Goal: Task Accomplishment & Management: Complete application form

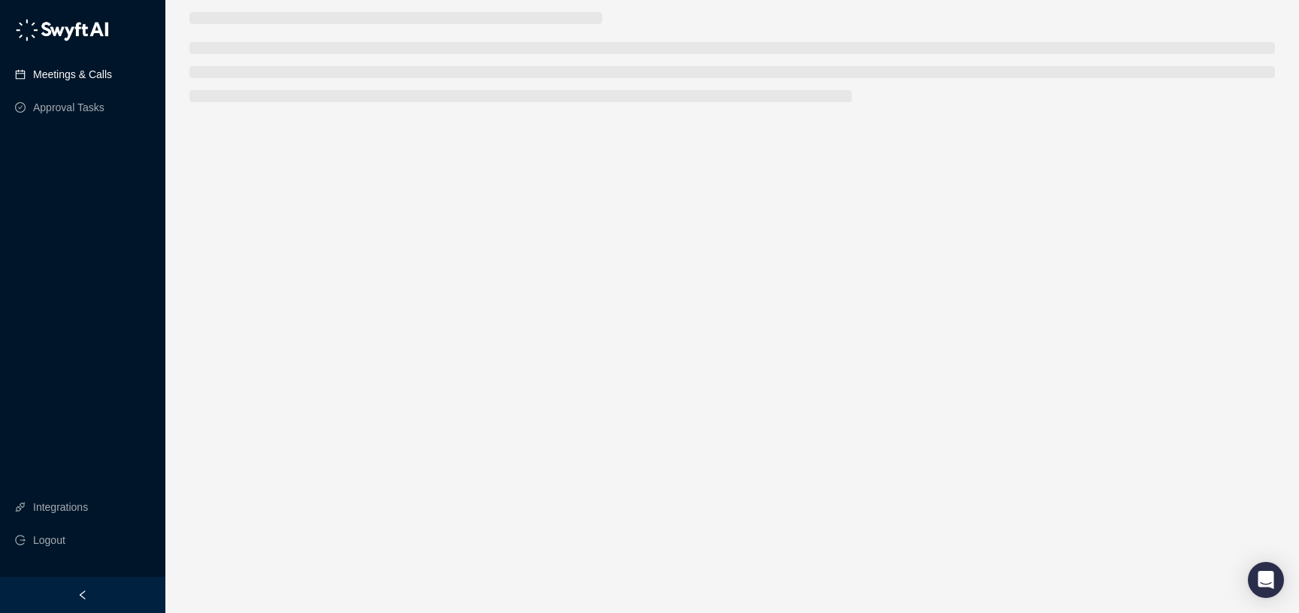
click at [74, 79] on link "Meetings & Calls" at bounding box center [72, 74] width 79 height 30
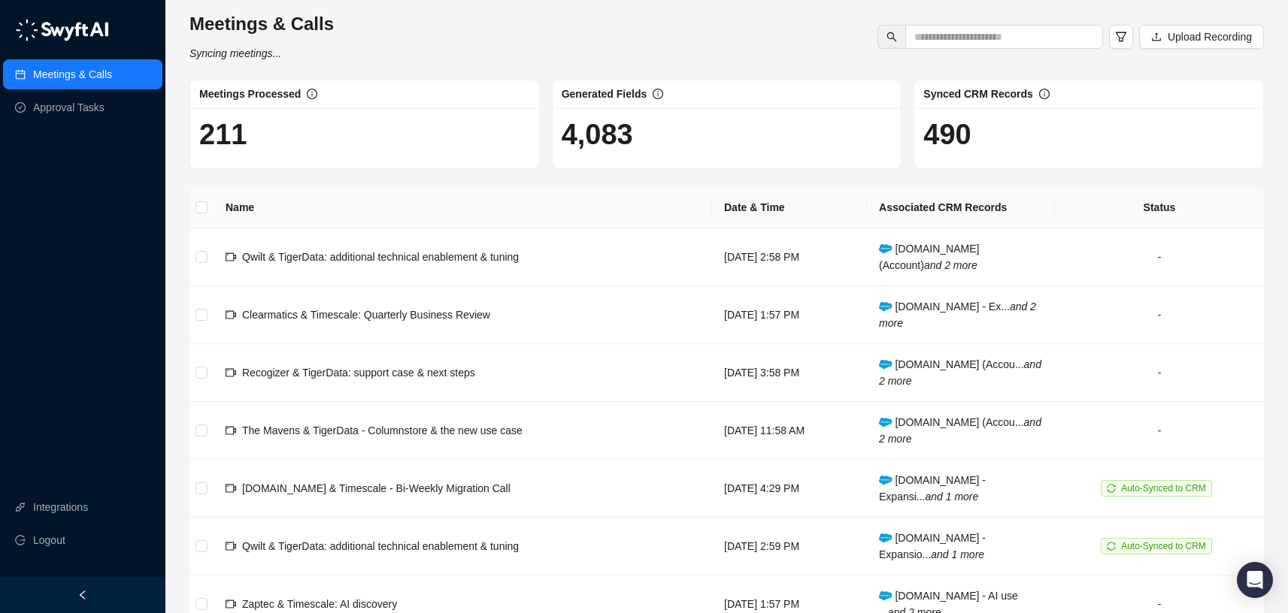
click at [70, 40] on img at bounding box center [62, 30] width 94 height 23
click at [93, 30] on img at bounding box center [62, 30] width 94 height 23
click at [27, 29] on img at bounding box center [62, 30] width 94 height 23
click at [77, 20] on img at bounding box center [62, 30] width 94 height 23
click at [11, 28] on div "Meetings & Calls Approval Tasks" at bounding box center [82, 68] width 165 height 114
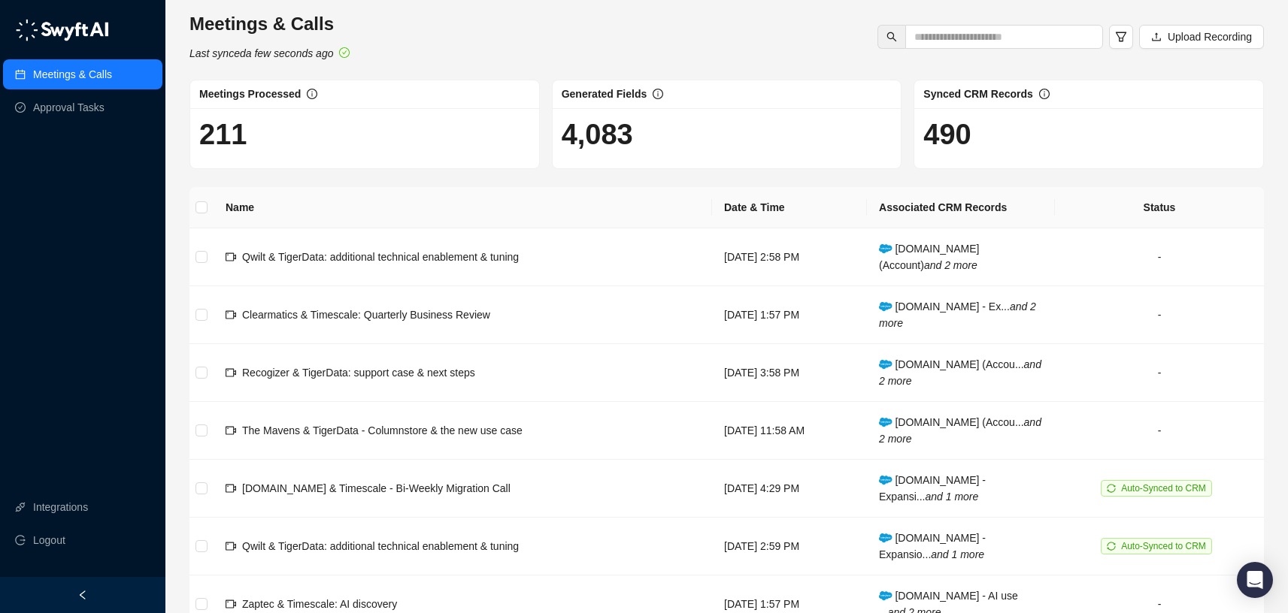
click at [17, 27] on img at bounding box center [62, 30] width 94 height 23
click at [1049, 41] on input "text" at bounding box center [998, 37] width 168 height 17
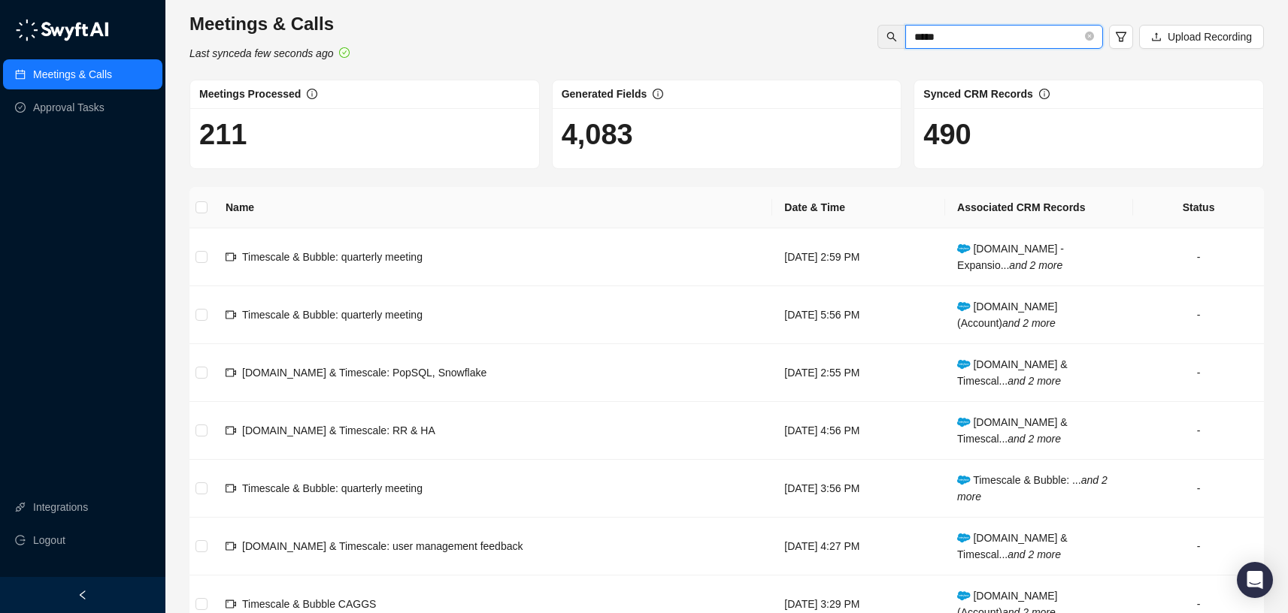
type input "******"
click at [1088, 37] on icon "close-circle" at bounding box center [1089, 36] width 9 height 9
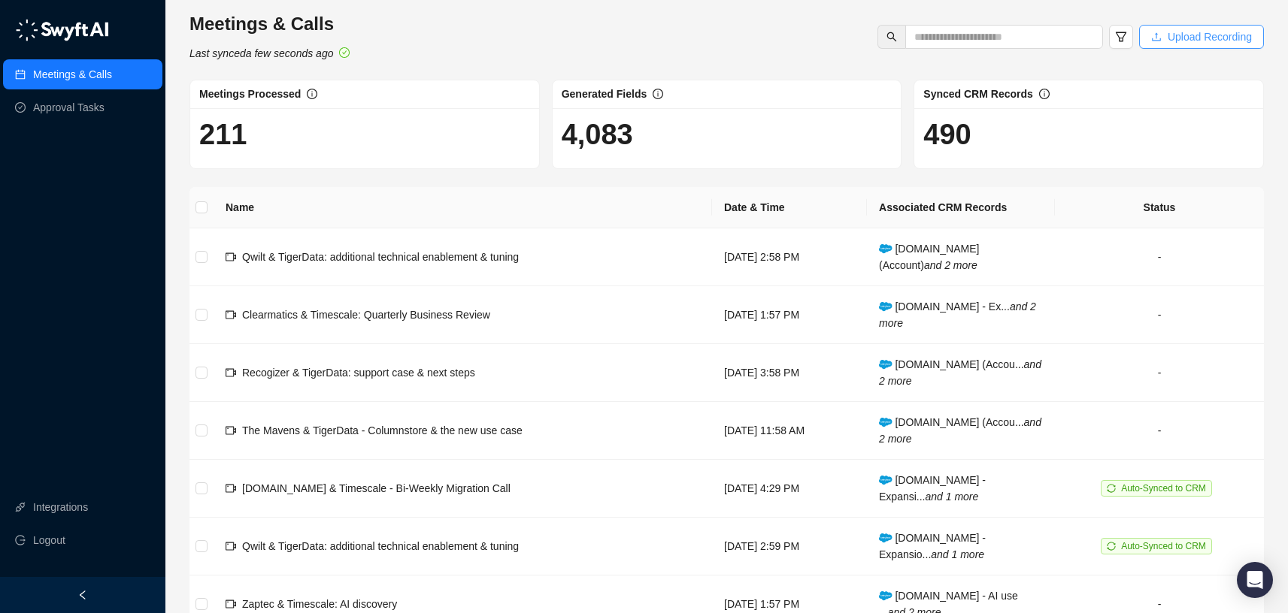
click at [1196, 37] on span "Upload Recording" at bounding box center [1210, 37] width 84 height 17
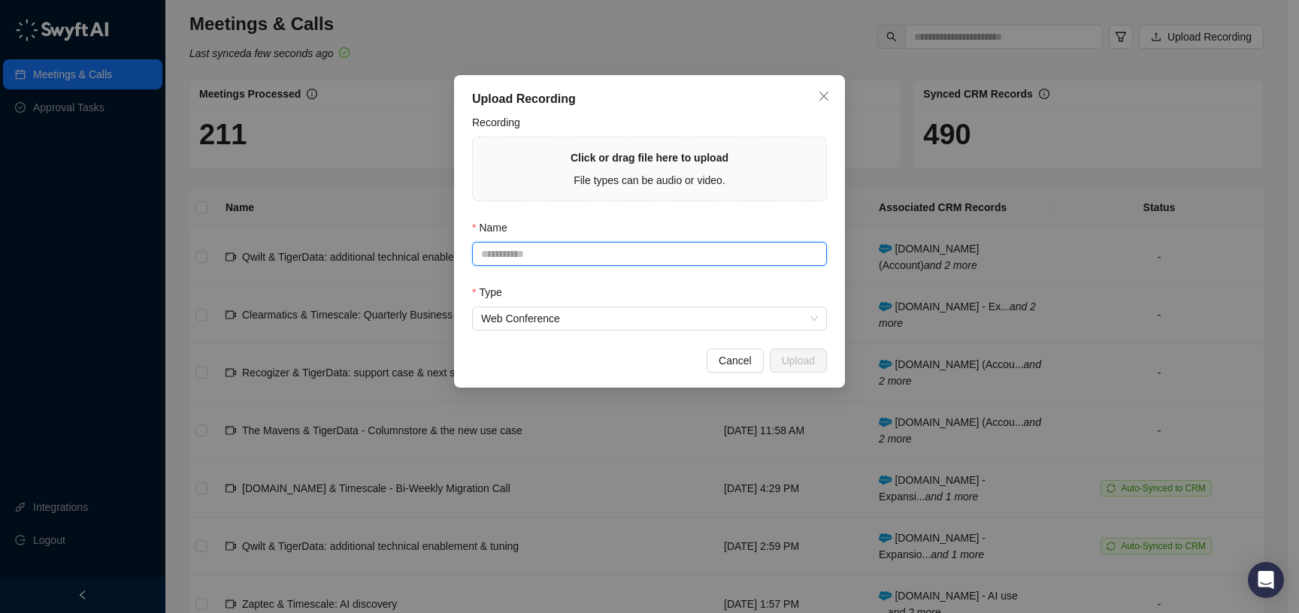
click at [677, 256] on input "Name" at bounding box center [649, 254] width 355 height 24
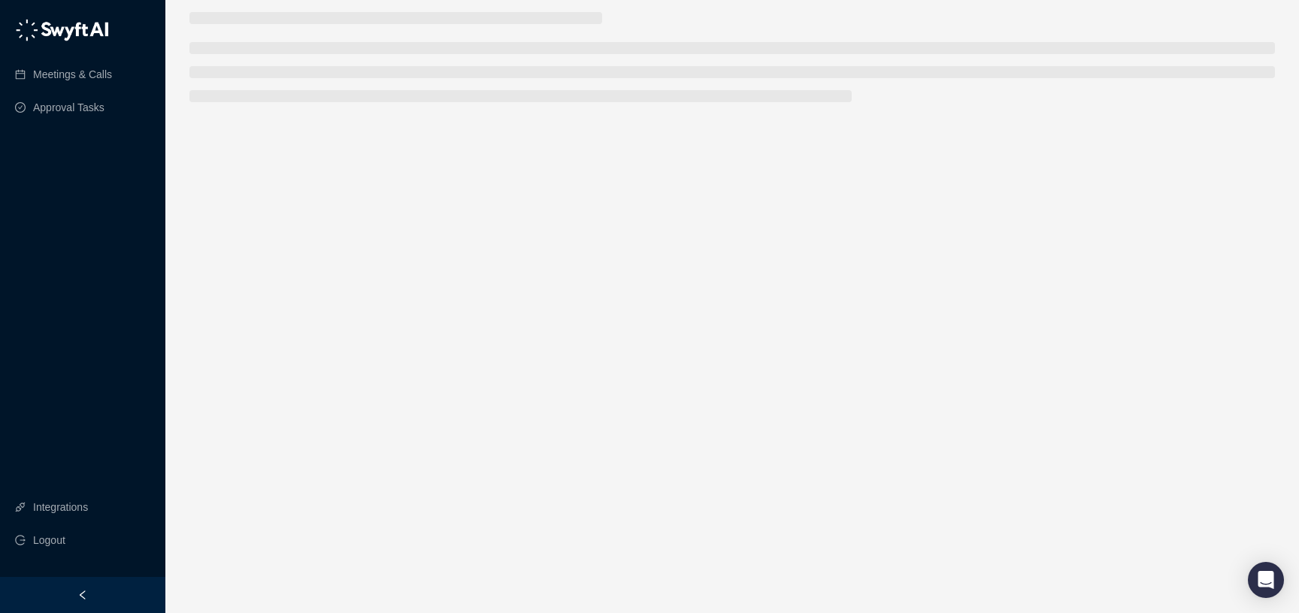
click at [45, 30] on img at bounding box center [62, 30] width 94 height 23
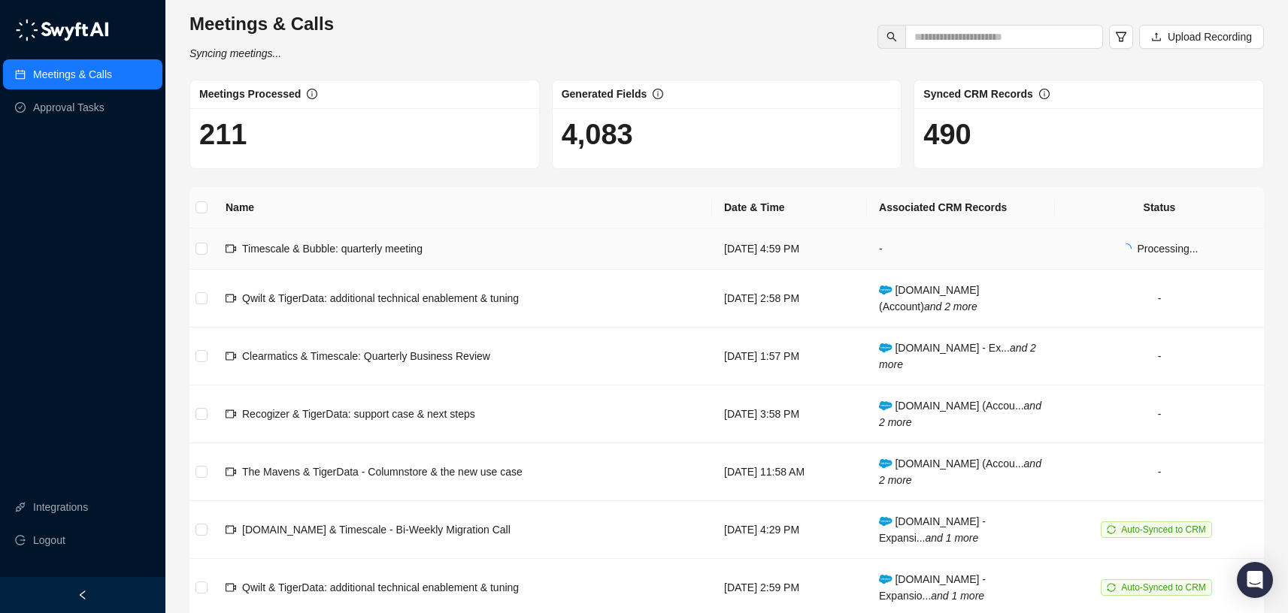
click at [391, 253] on span "Timescale & Bubble: quarterly meeting" at bounding box center [332, 249] width 180 height 12
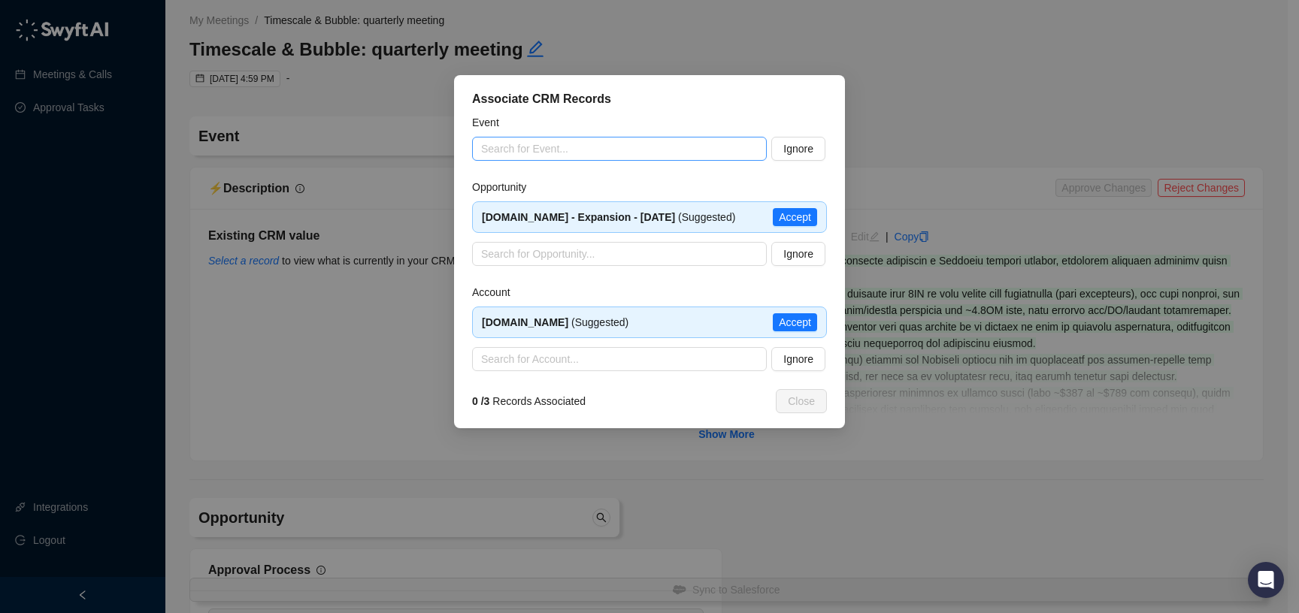
click at [738, 159] on input "search" at bounding box center [615, 149] width 268 height 23
click at [806, 330] on span "Accept" at bounding box center [795, 322] width 32 height 17
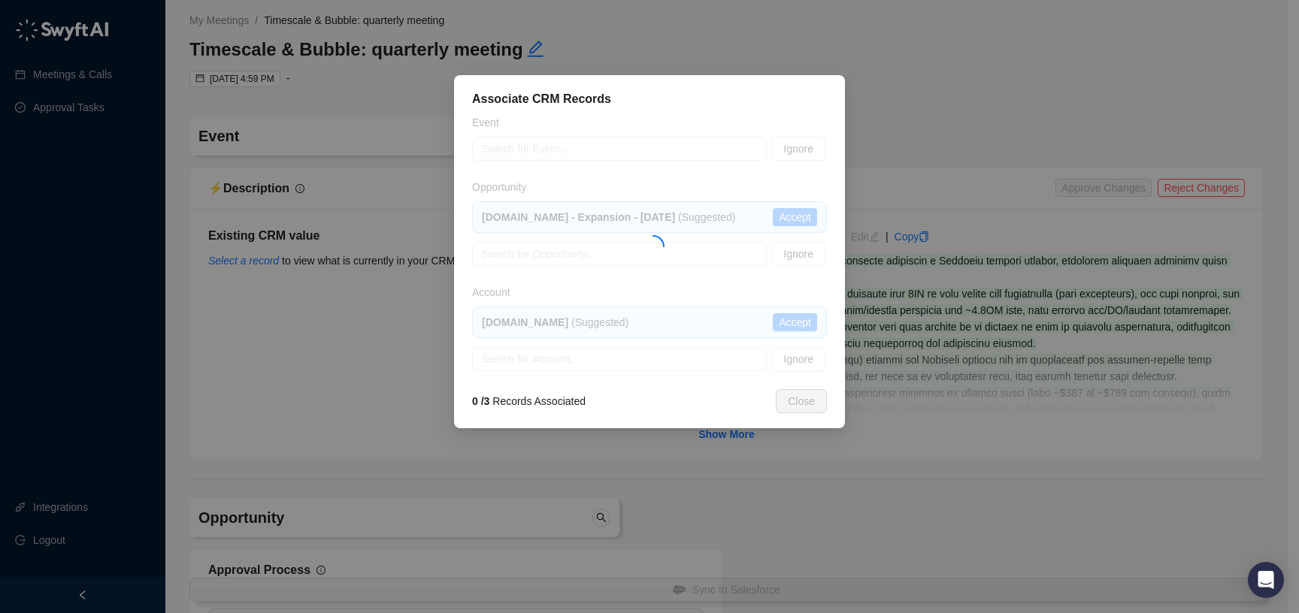
type textarea "*********"
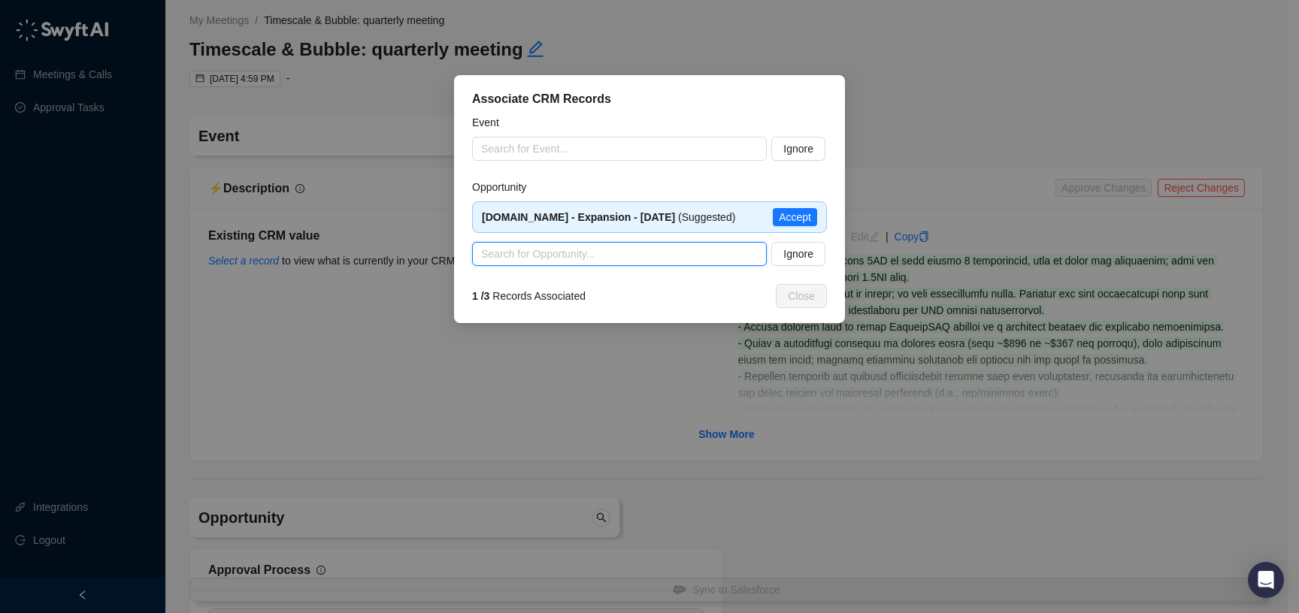
click at [644, 249] on input "search" at bounding box center [615, 254] width 268 height 23
click at [792, 216] on span "Accept" at bounding box center [795, 217] width 32 height 17
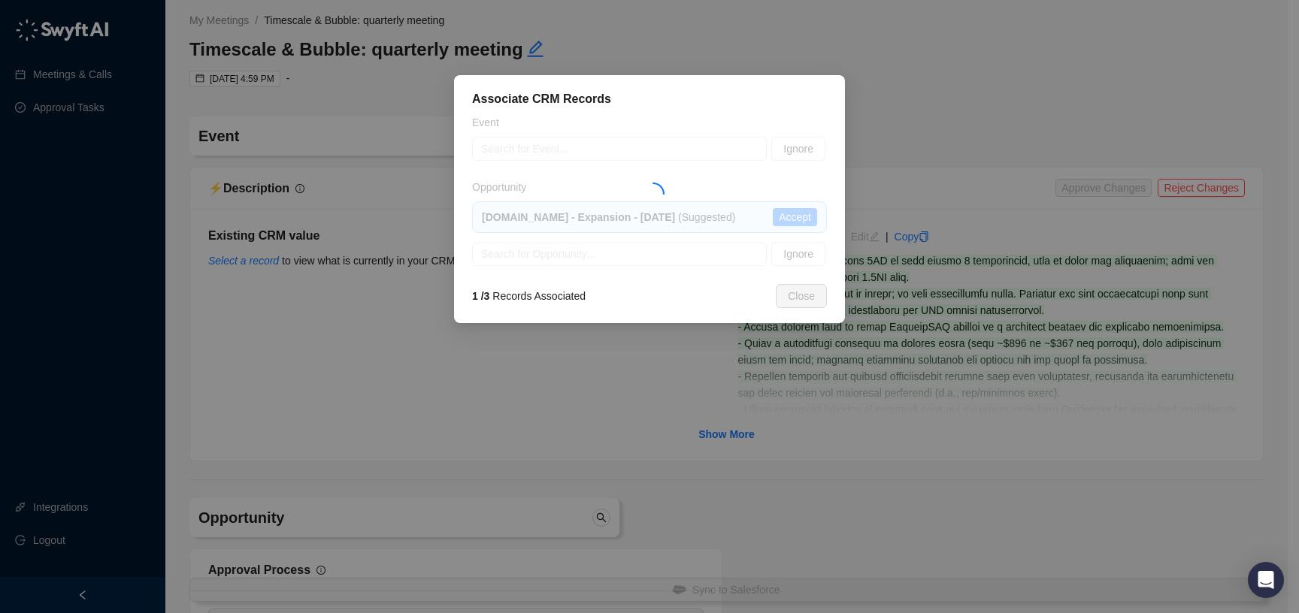
type input "**********"
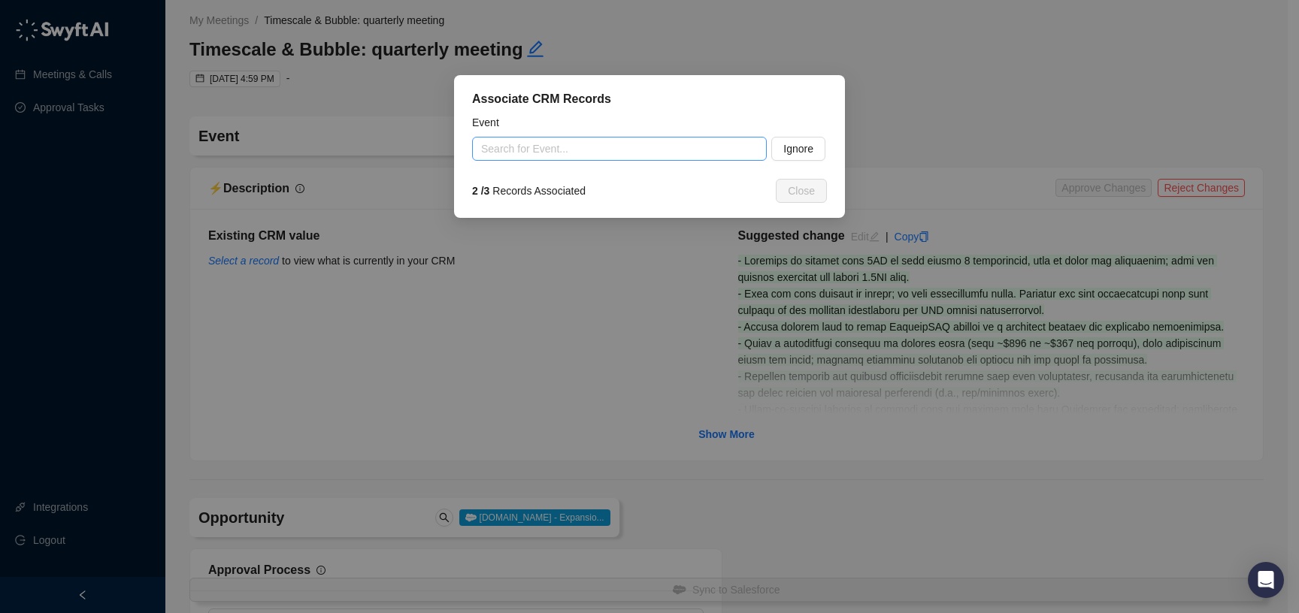
click at [710, 154] on input "search" at bounding box center [615, 149] width 268 height 23
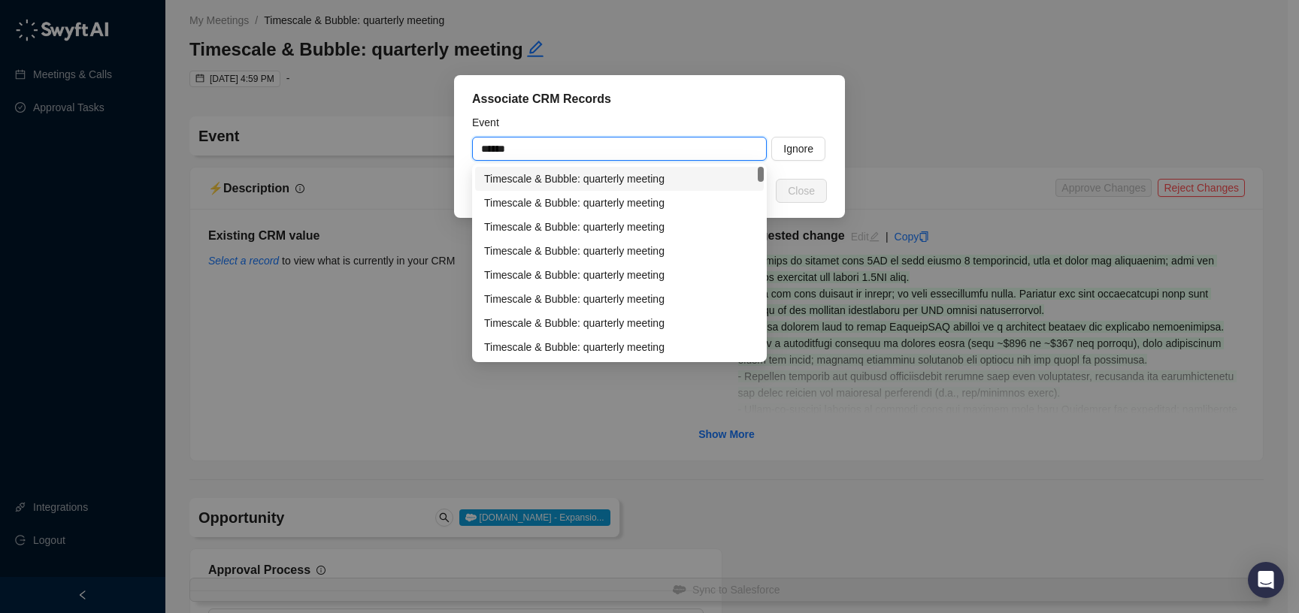
click at [686, 186] on div "Timescale & Bubble: quarterly meeting" at bounding box center [619, 179] width 271 height 17
type input "**********"
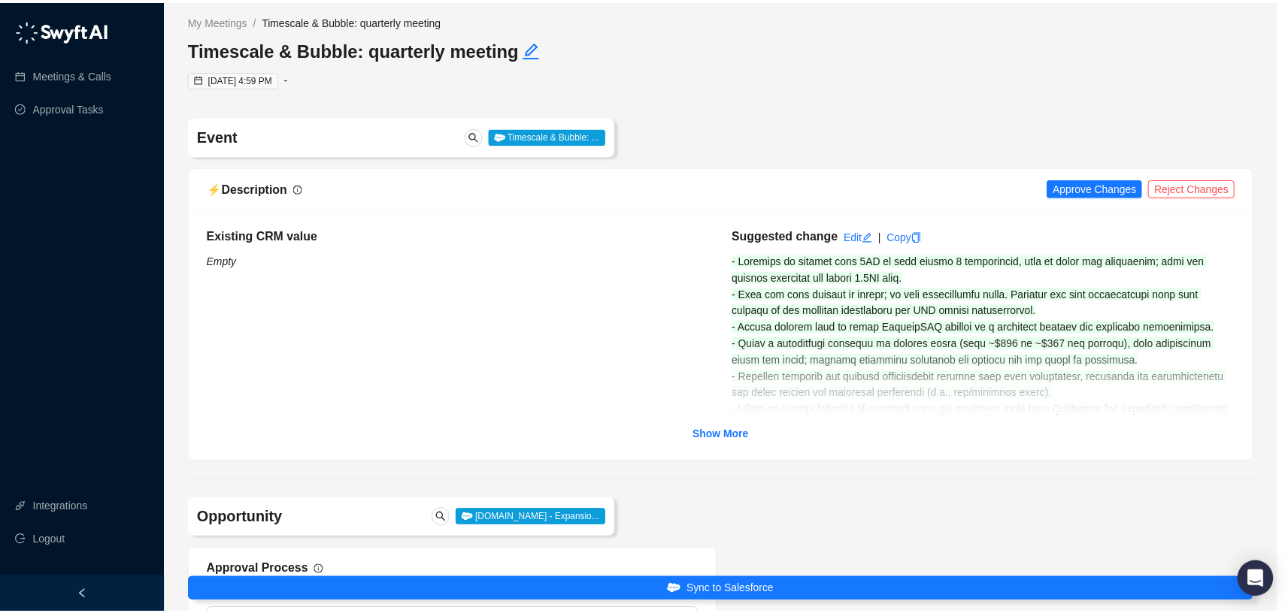
scroll to position [111, 0]
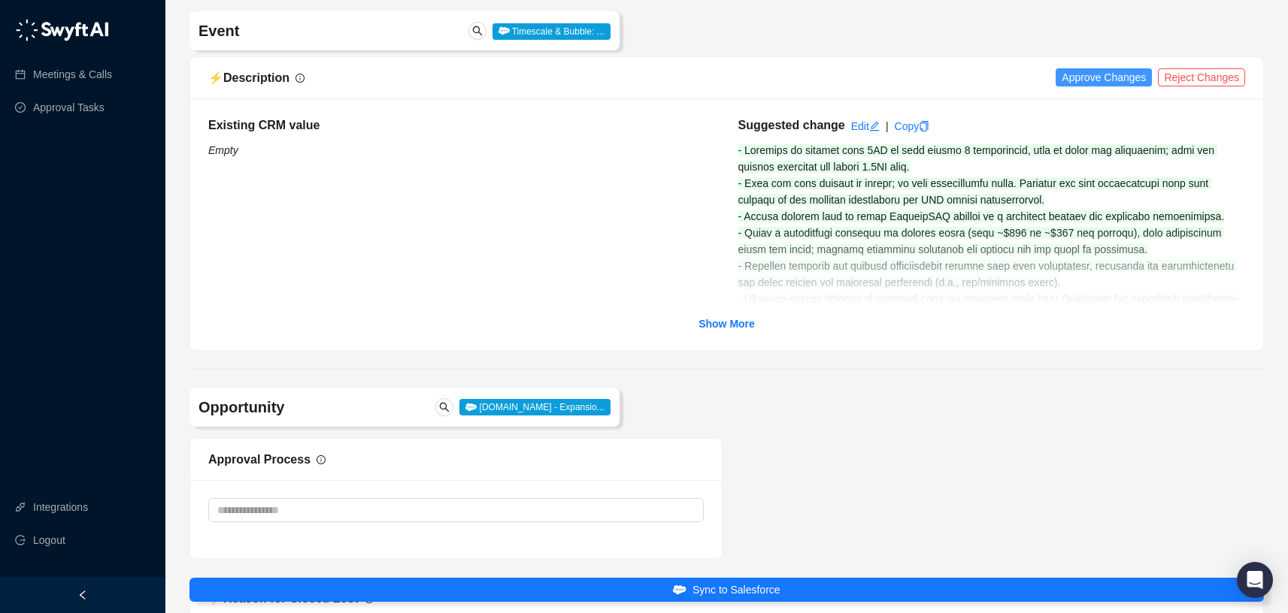
click at [1116, 76] on span "Approve Changes" at bounding box center [1104, 77] width 84 height 17
click at [894, 126] on link "Copy" at bounding box center [894, 126] width 35 height 12
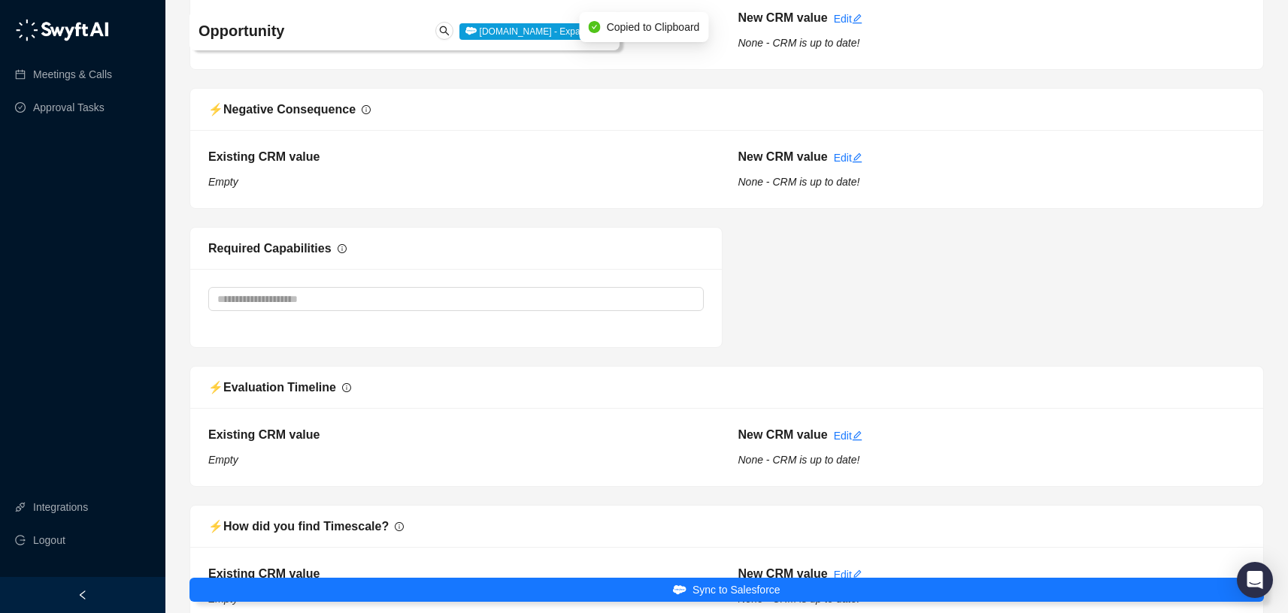
scroll to position [1823, 0]
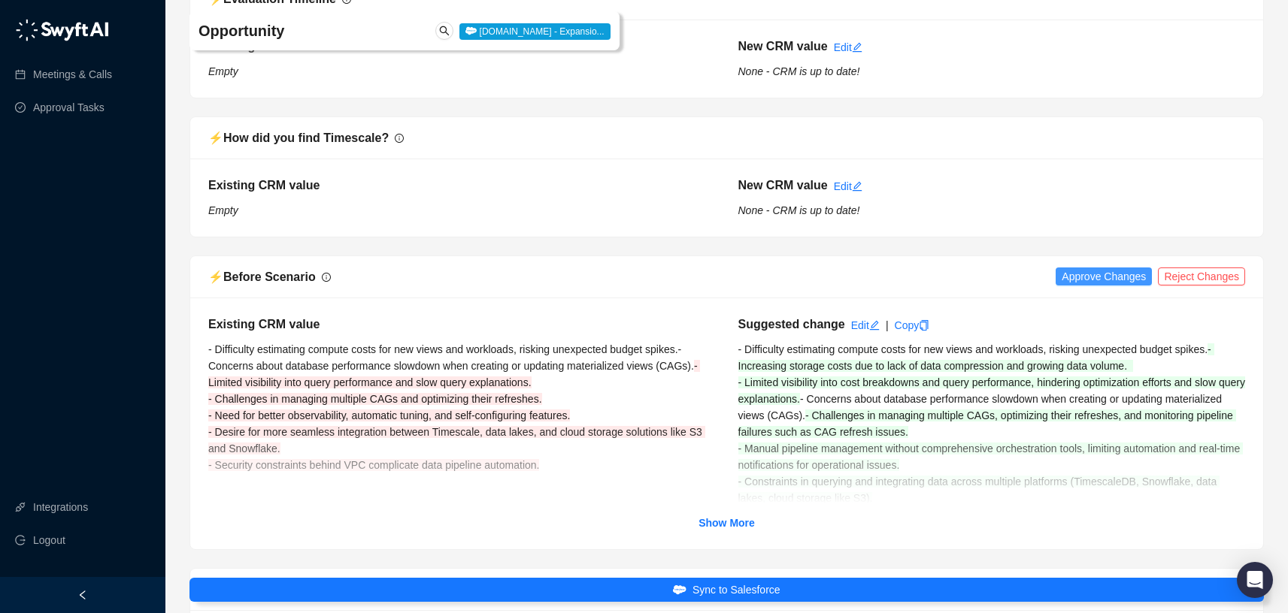
click at [1094, 276] on span "Approve Changes" at bounding box center [1104, 276] width 84 height 17
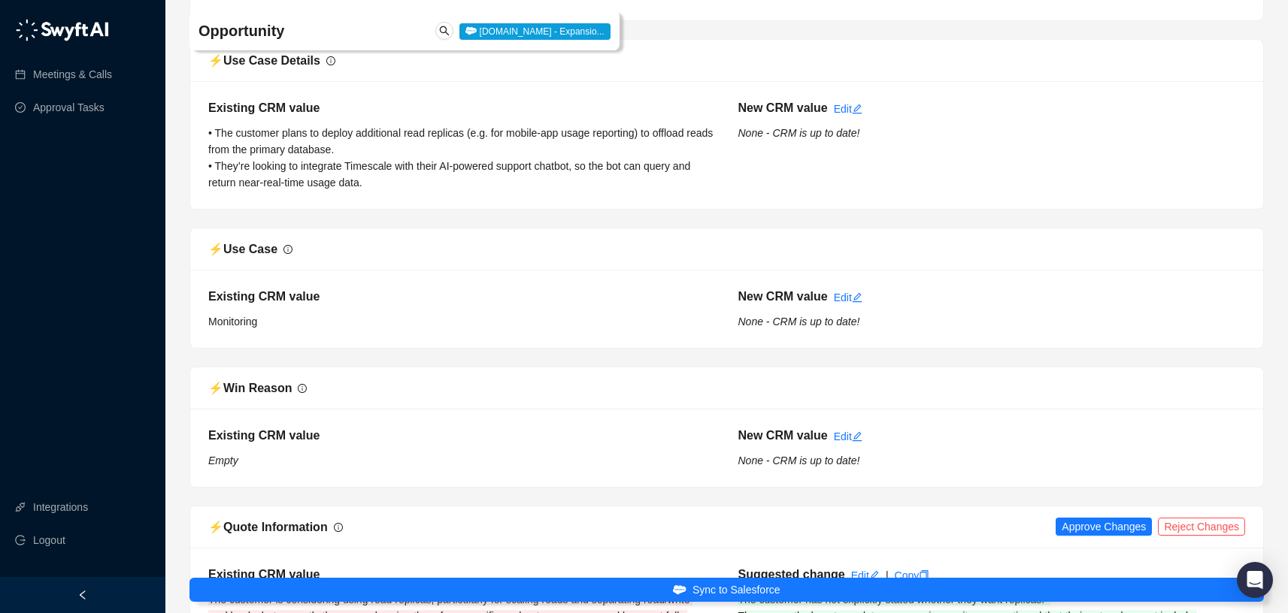
scroll to position [2936, 0]
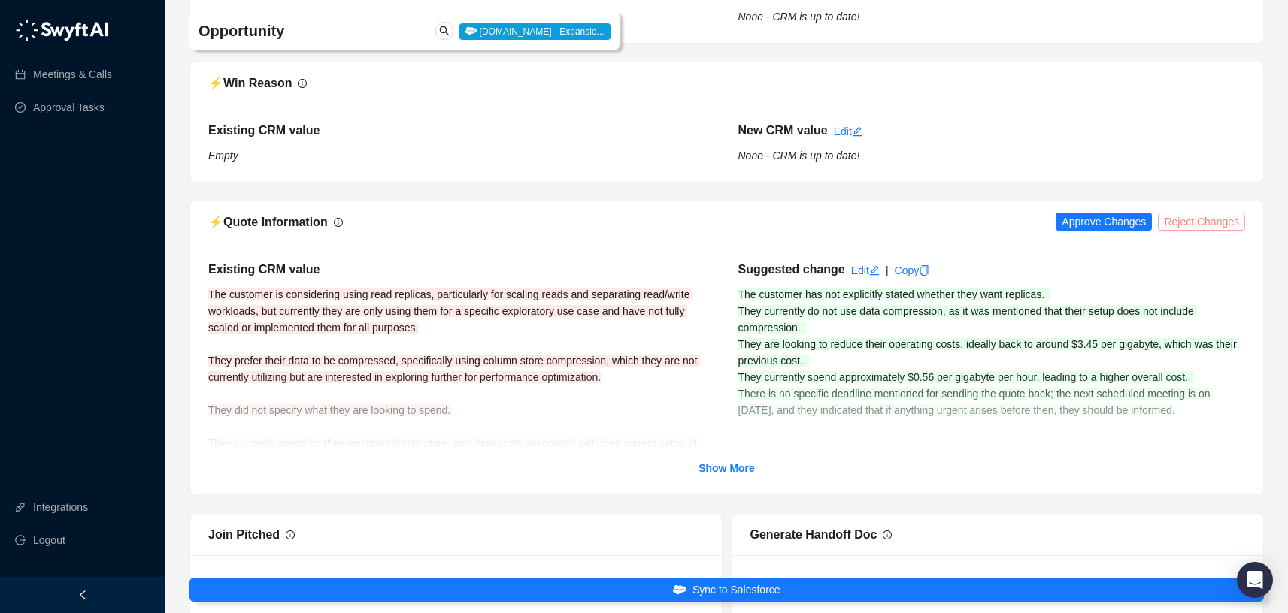
click at [1181, 217] on span "Reject Changes" at bounding box center [1201, 222] width 75 height 17
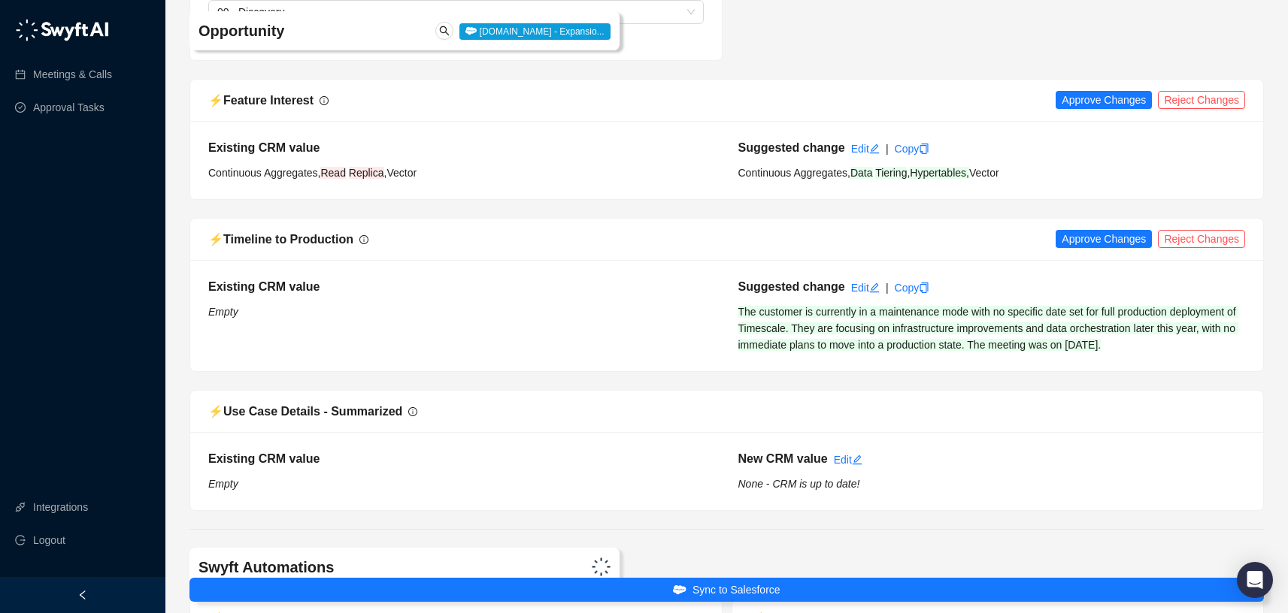
scroll to position [3896, 0]
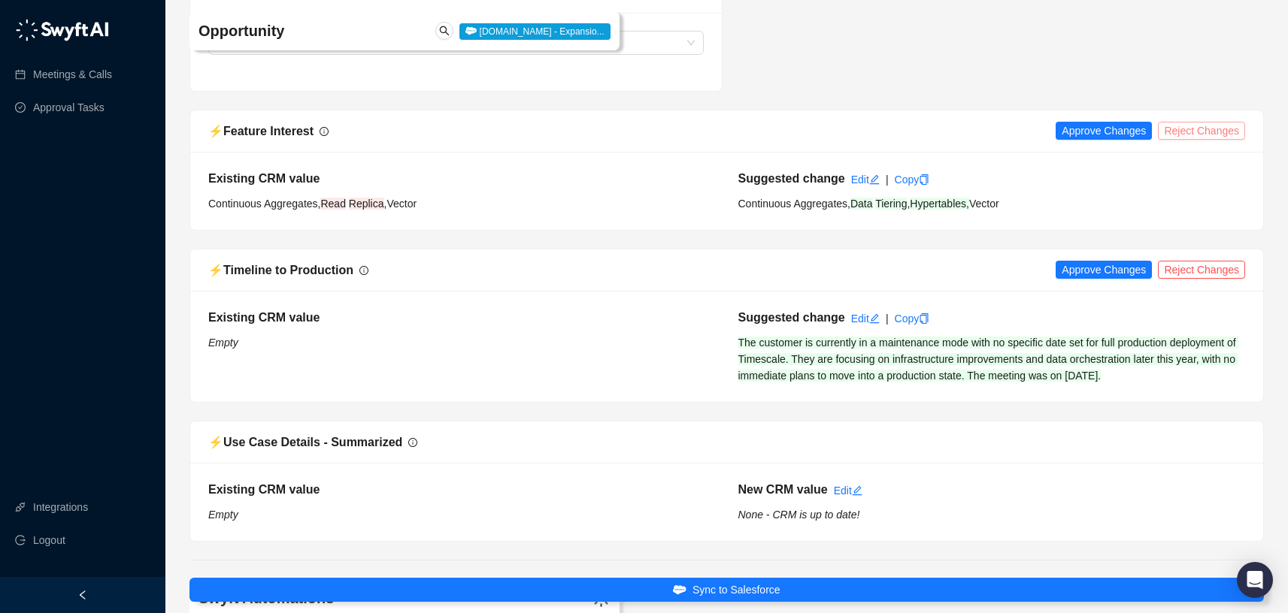
click at [1189, 130] on span "Reject Changes" at bounding box center [1201, 131] width 75 height 17
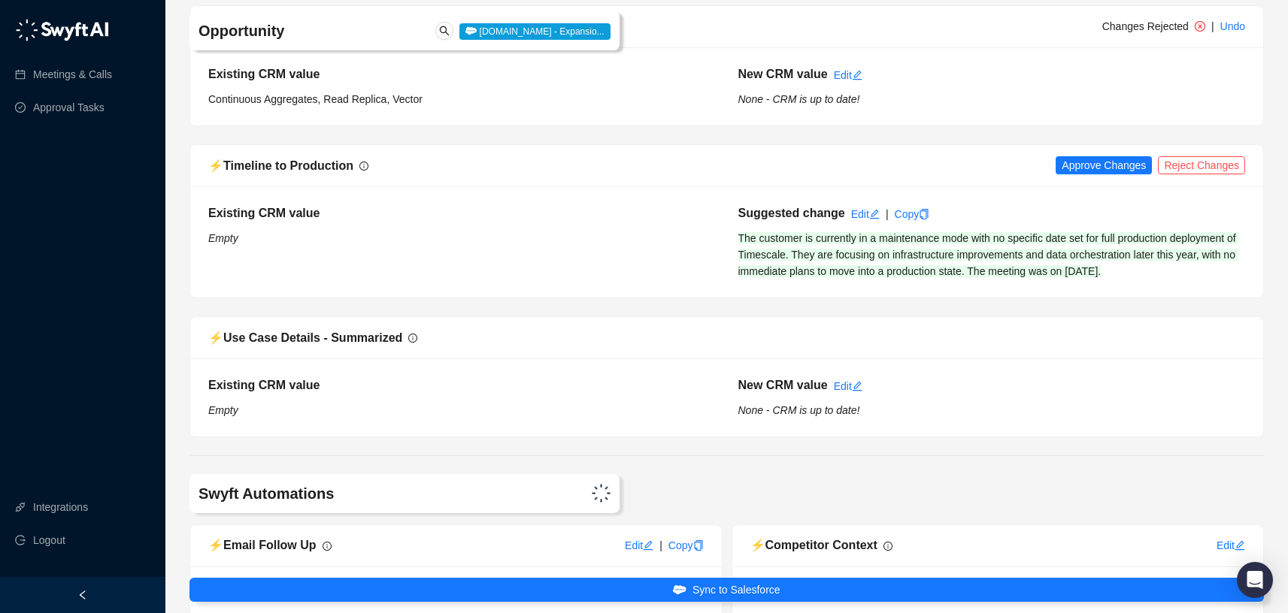
scroll to position [4003, 0]
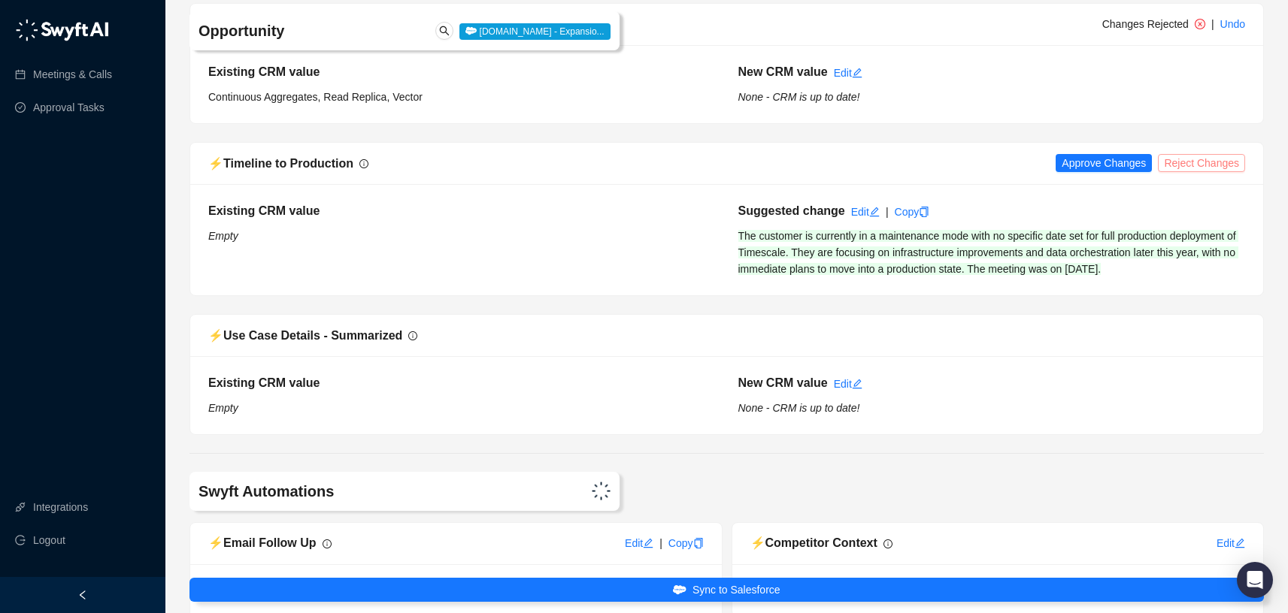
click at [1195, 159] on span "Reject Changes" at bounding box center [1201, 163] width 75 height 17
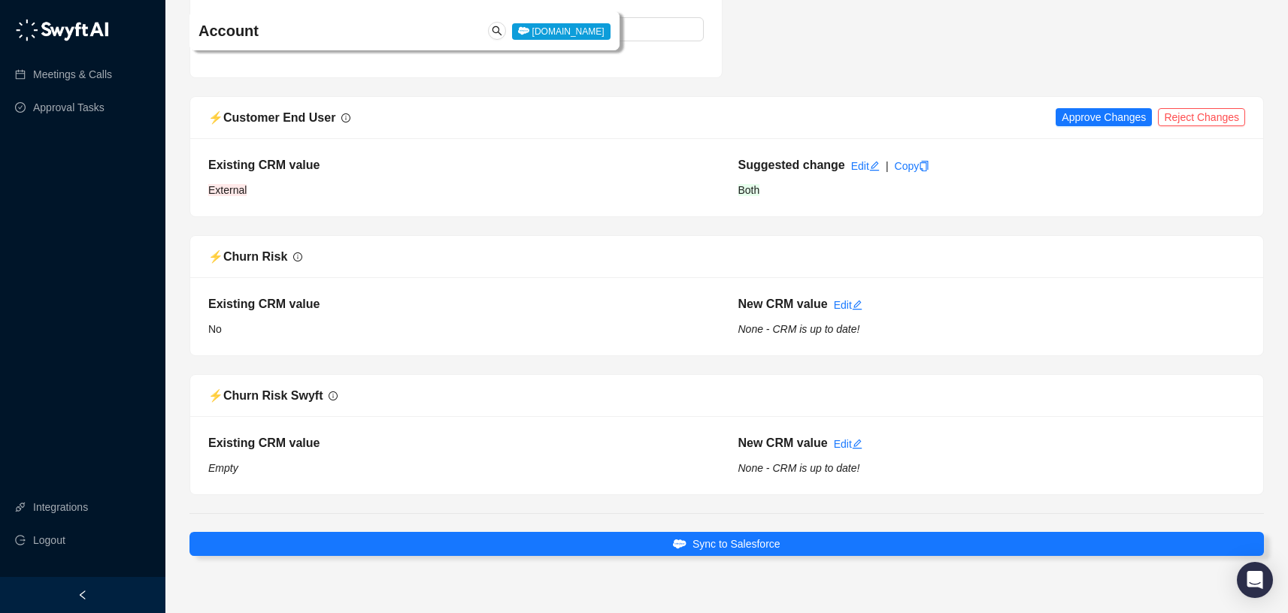
scroll to position [5512, 0]
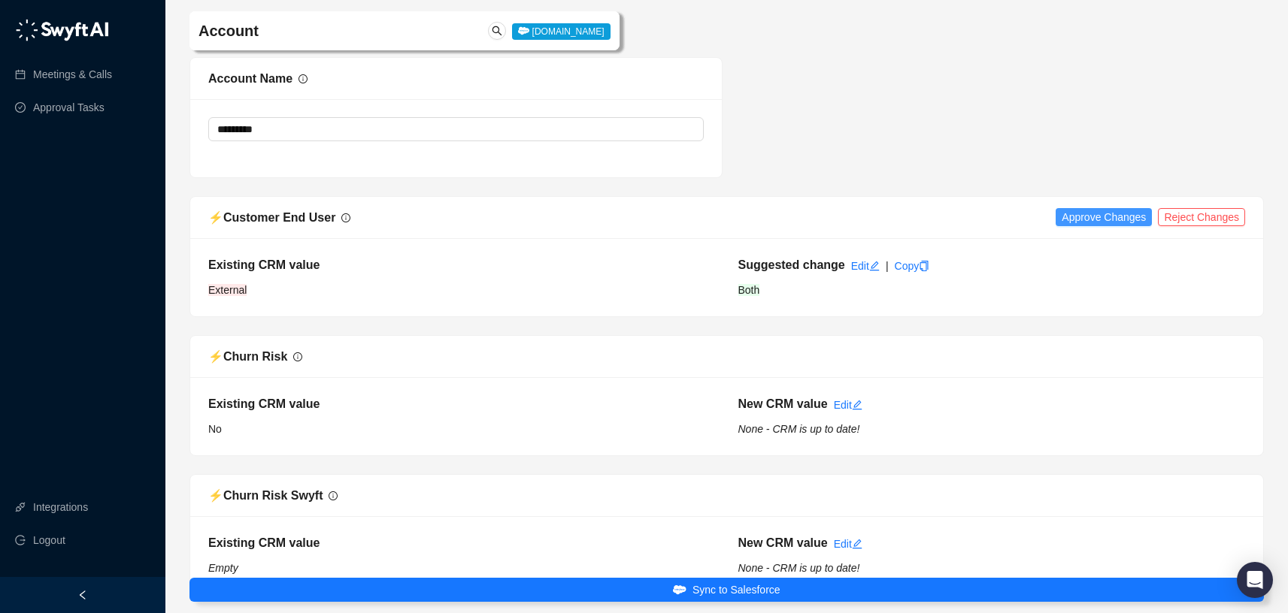
click at [1087, 214] on span "Approve Changes" at bounding box center [1104, 217] width 84 height 17
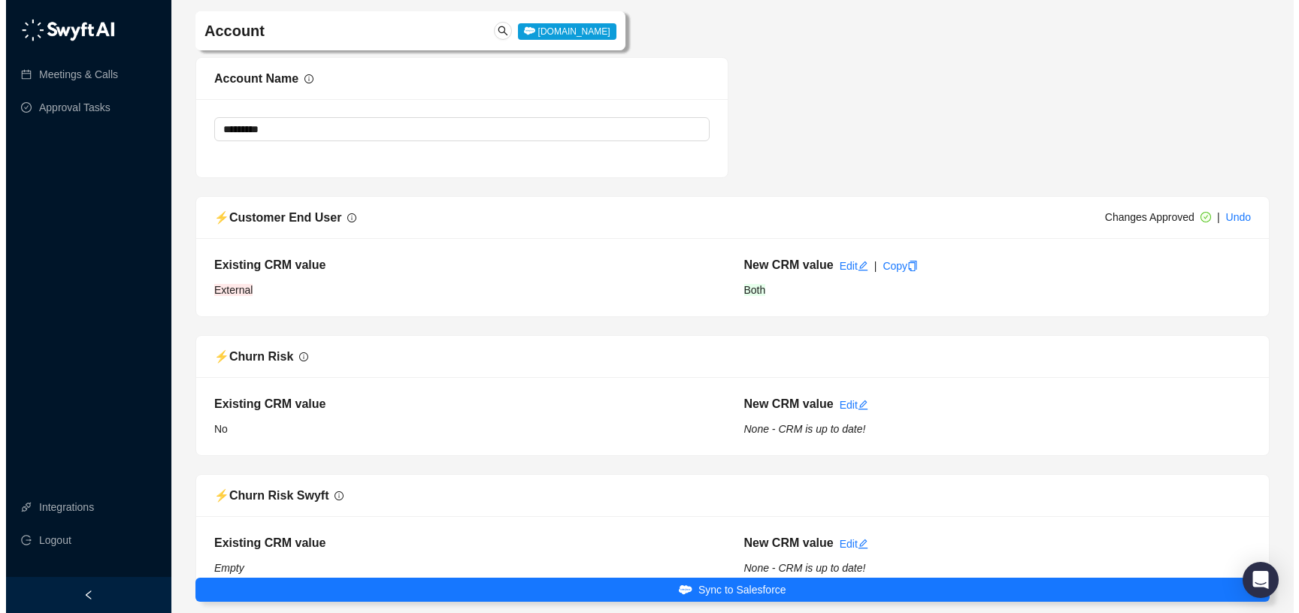
scroll to position [5639, 0]
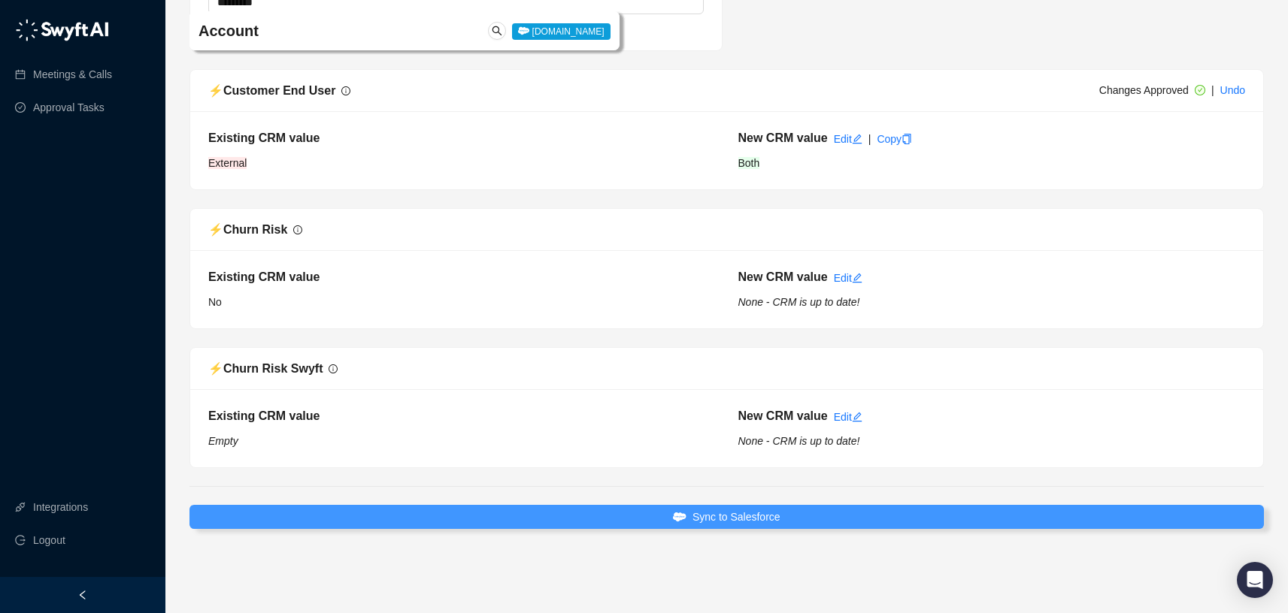
click at [745, 520] on span "Sync to Salesforce" at bounding box center [736, 517] width 88 height 17
